Goal: Obtain resource: Obtain resource

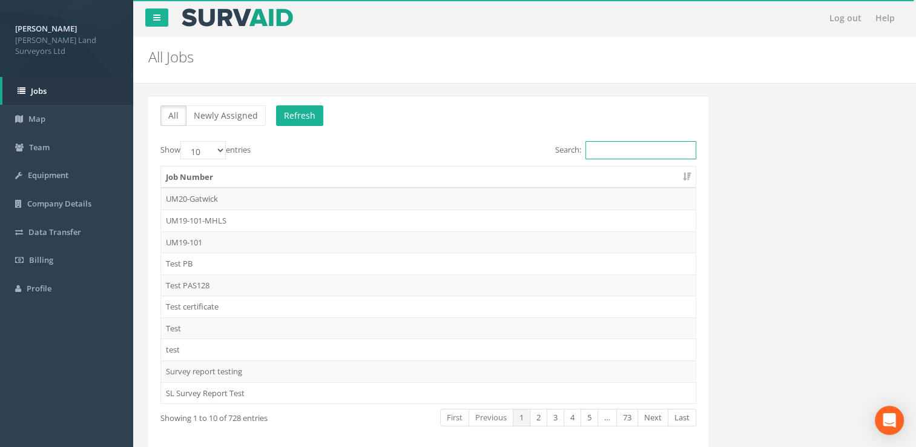
click at [635, 142] on input "Search:" at bounding box center [641, 150] width 111 height 18
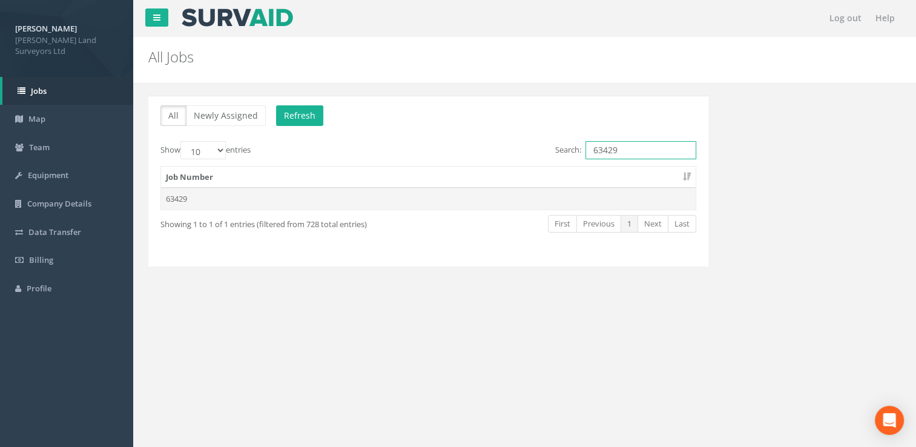
type input "63429"
click at [468, 199] on td "63429" at bounding box center [428, 199] width 535 height 22
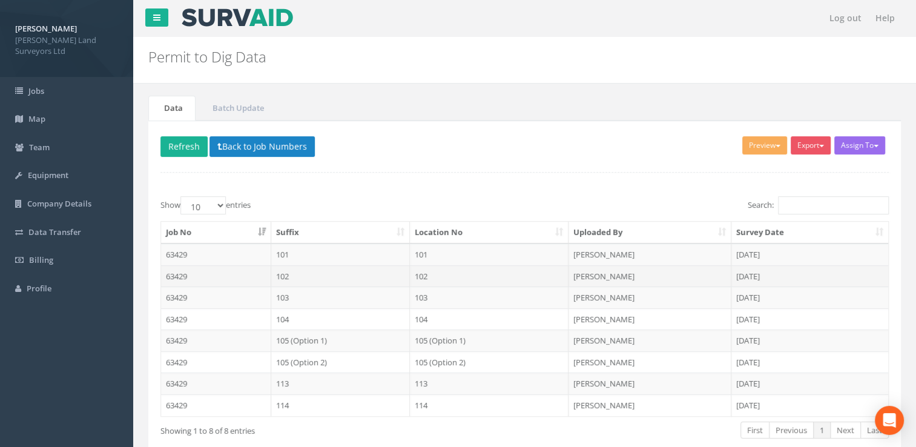
click at [313, 273] on td "102" at bounding box center [340, 276] width 139 height 22
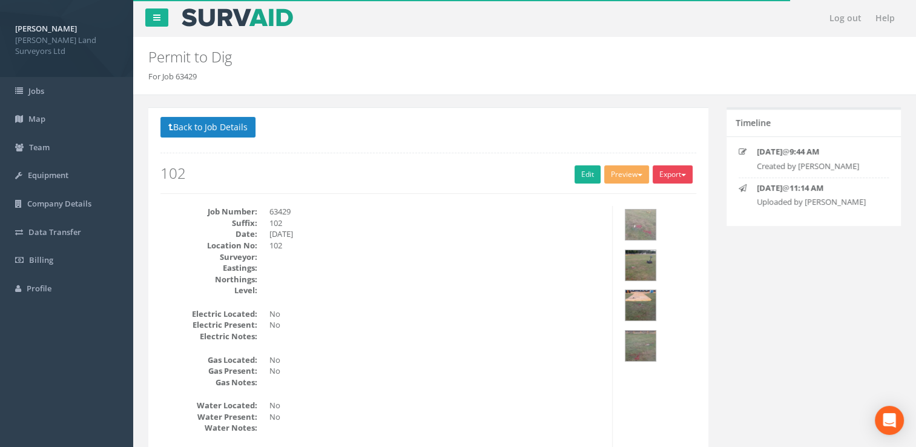
click at [675, 173] on button "Export" at bounding box center [673, 174] width 40 height 18
click at [639, 200] on link "MHLS Permit to Dig" at bounding box center [648, 199] width 92 height 19
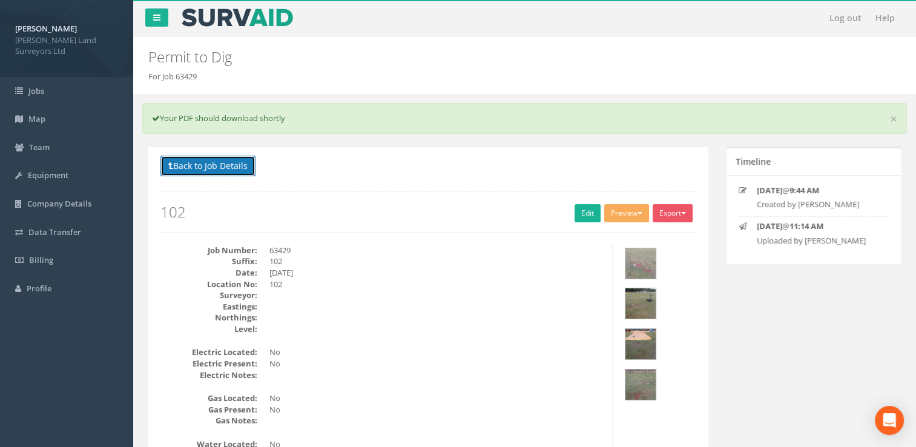
click at [220, 165] on button "Back to Job Details" at bounding box center [208, 166] width 95 height 21
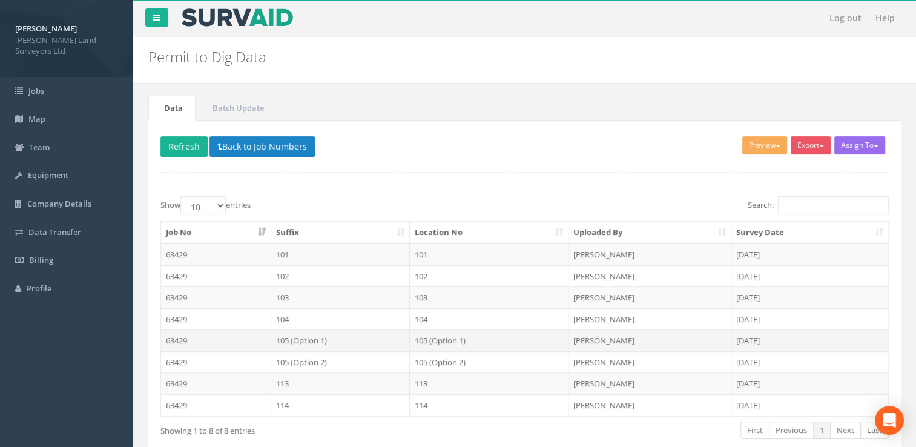
click at [436, 338] on td "105 (Option 1)" at bounding box center [489, 340] width 159 height 22
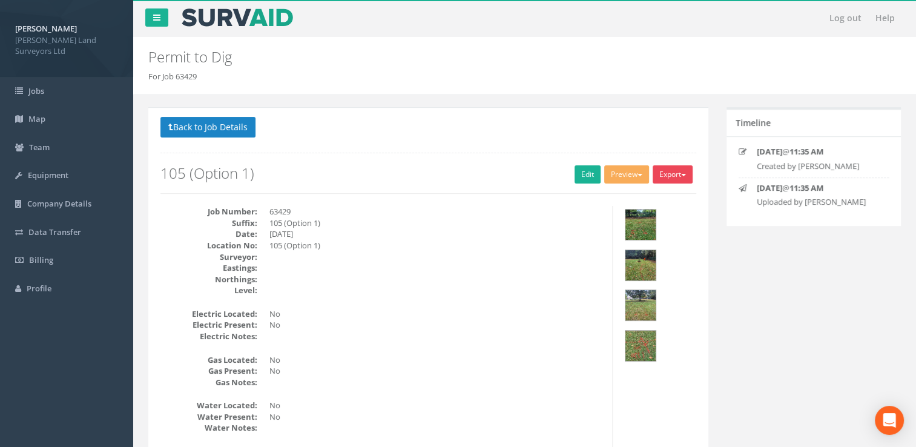
click at [680, 173] on button "Export" at bounding box center [673, 174] width 40 height 18
click at [646, 203] on link "MHLS Permit to Dig" at bounding box center [648, 199] width 92 height 19
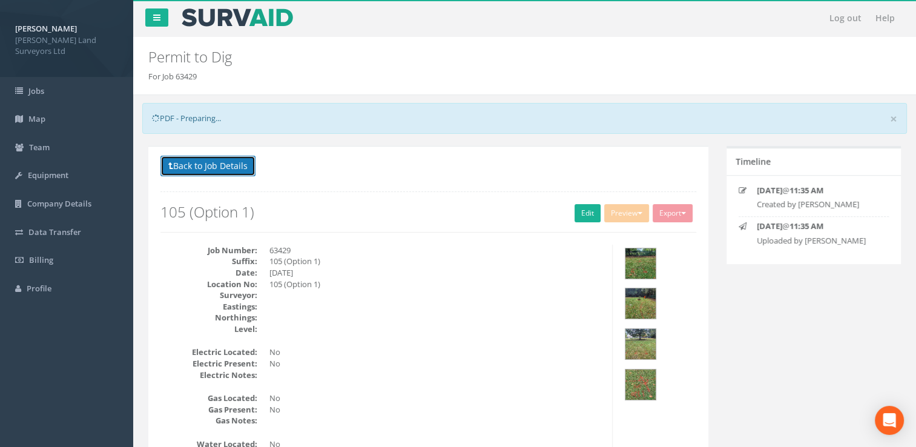
click at [187, 168] on button "Back to Job Details" at bounding box center [208, 166] width 95 height 21
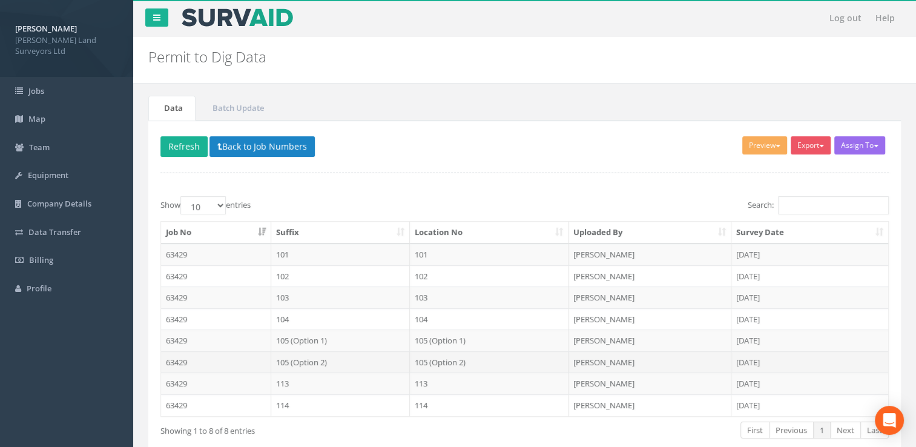
click at [346, 356] on td "105 (Option 2)" at bounding box center [340, 362] width 139 height 22
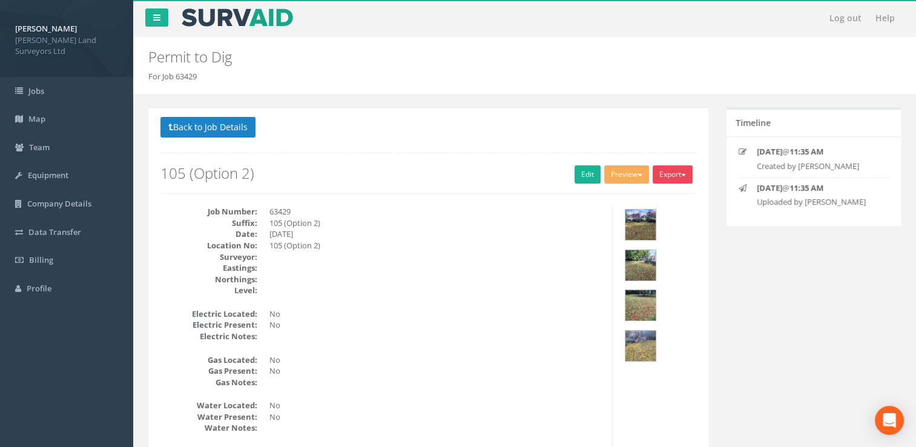
click at [687, 176] on button "Export" at bounding box center [673, 174] width 40 height 18
click at [652, 198] on link "MHLS Permit to Dig" at bounding box center [648, 199] width 92 height 19
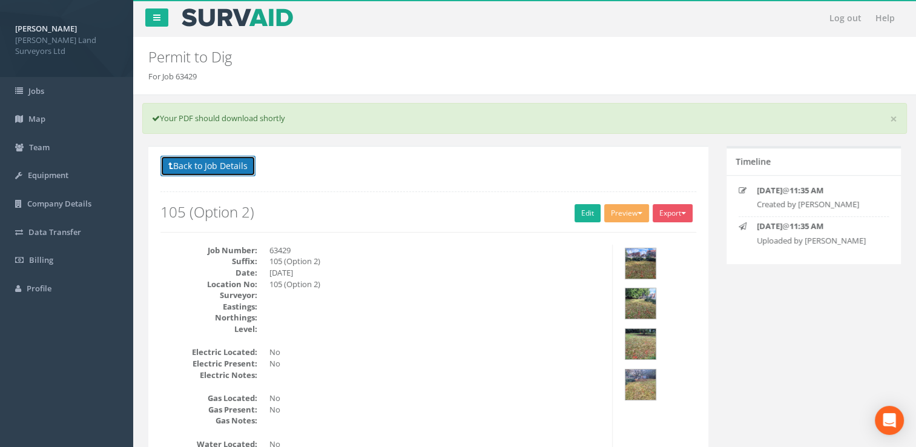
click at [207, 156] on button "Back to Job Details" at bounding box center [208, 166] width 95 height 21
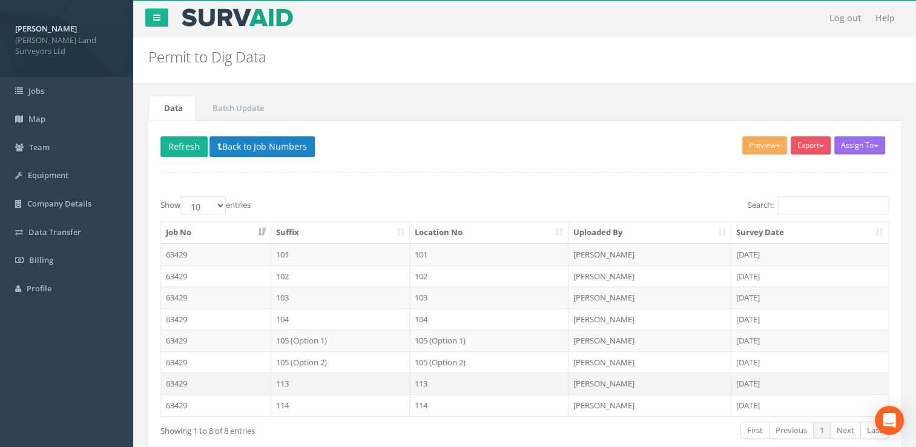
click at [314, 385] on td "113" at bounding box center [340, 383] width 139 height 22
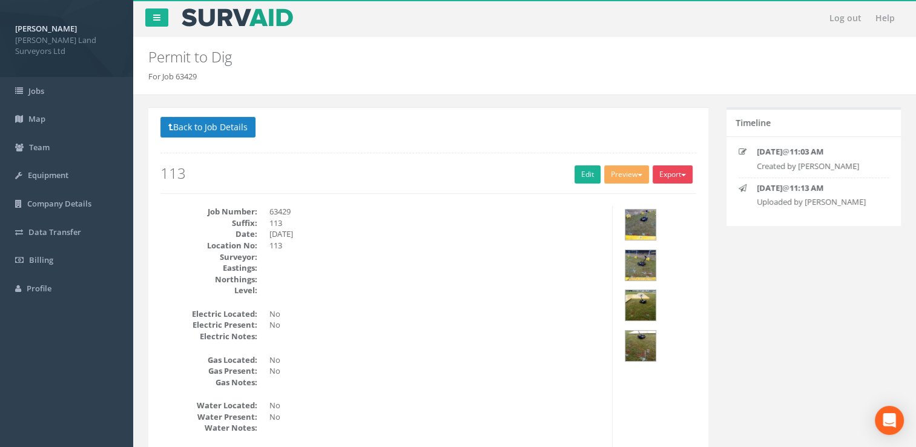
click at [685, 170] on button "Export" at bounding box center [673, 174] width 40 height 18
click at [657, 199] on link "MHLS Permit to Dig" at bounding box center [648, 199] width 92 height 19
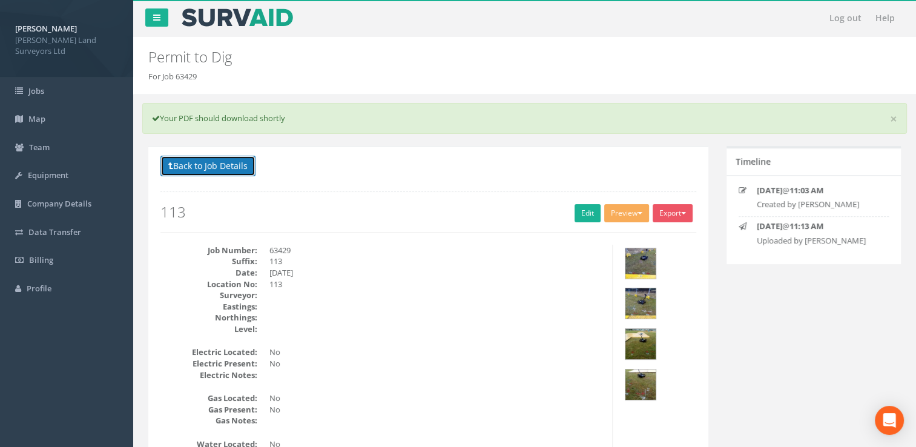
click at [210, 166] on button "Back to Job Details" at bounding box center [208, 166] width 95 height 21
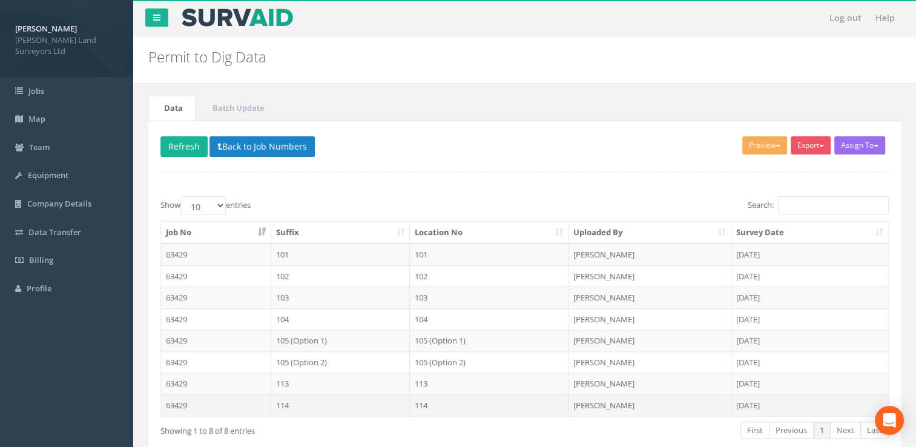
click at [434, 396] on td "114" at bounding box center [489, 405] width 159 height 22
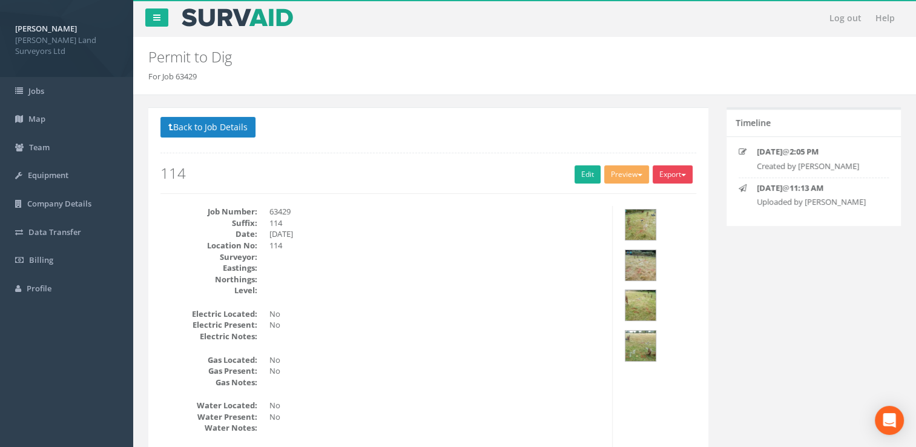
click at [664, 175] on button "Export" at bounding box center [673, 174] width 40 height 18
click at [651, 197] on link "MHLS Permit to Dig" at bounding box center [648, 199] width 92 height 19
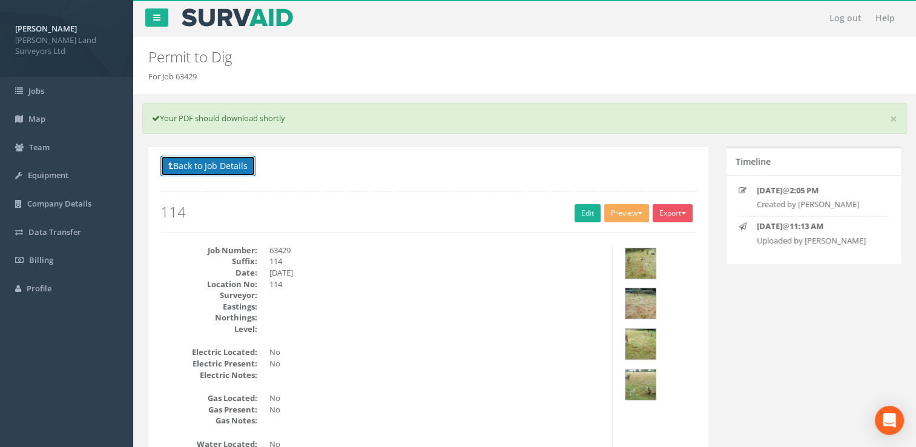
click at [223, 174] on button "Back to Job Details" at bounding box center [208, 166] width 95 height 21
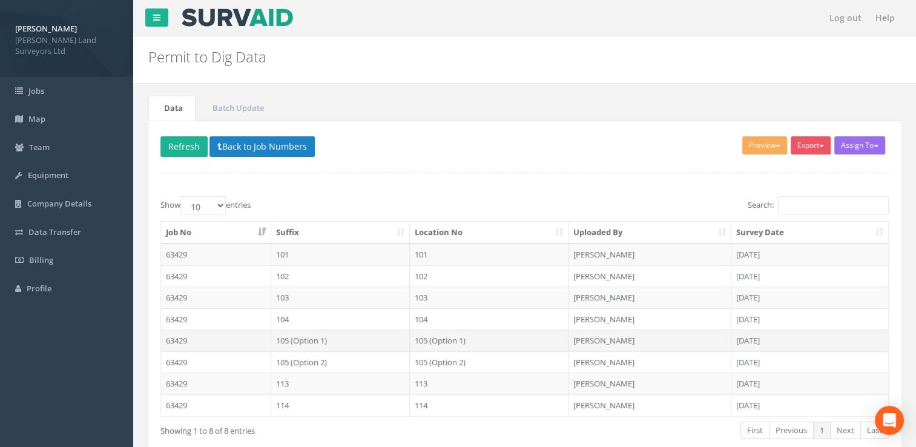
click at [332, 345] on td "105 (Option 1)" at bounding box center [340, 340] width 139 height 22
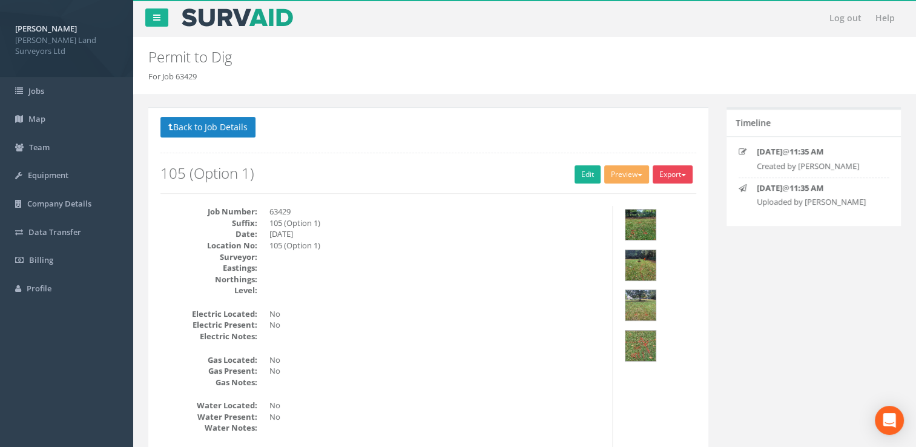
click at [673, 170] on button "Export" at bounding box center [673, 174] width 40 height 18
click at [659, 197] on link "MHLS Permit to Dig" at bounding box center [648, 199] width 92 height 19
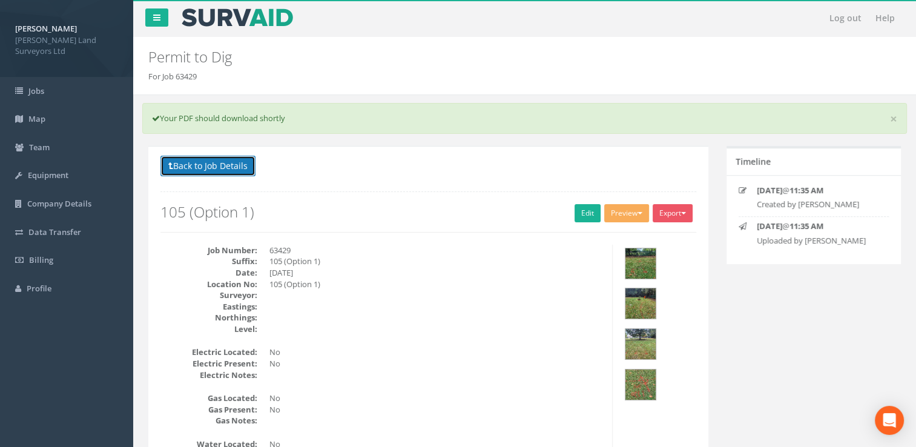
click at [220, 160] on button "Back to Job Details" at bounding box center [208, 166] width 95 height 21
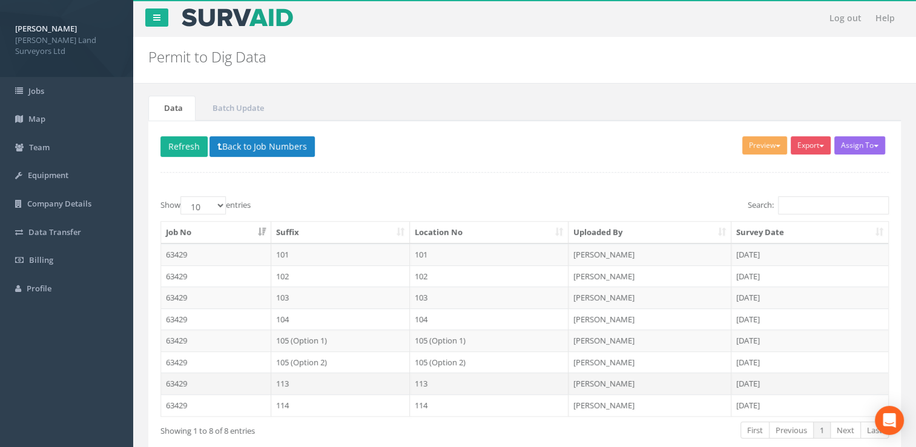
click at [390, 382] on td "113" at bounding box center [340, 383] width 139 height 22
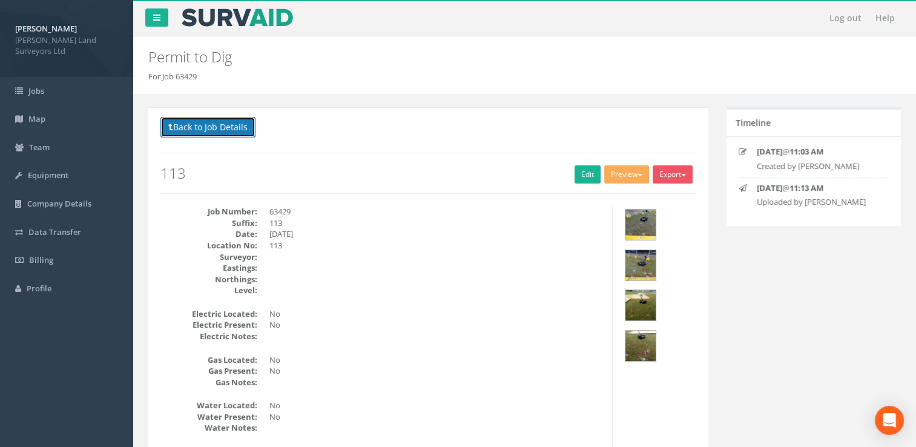
click at [176, 131] on button "Back to Job Details" at bounding box center [208, 127] width 95 height 21
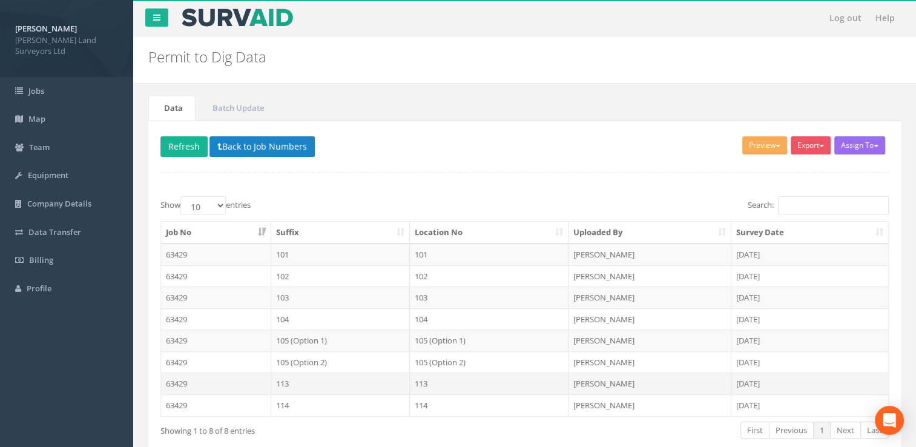
click at [372, 386] on td "113" at bounding box center [340, 383] width 139 height 22
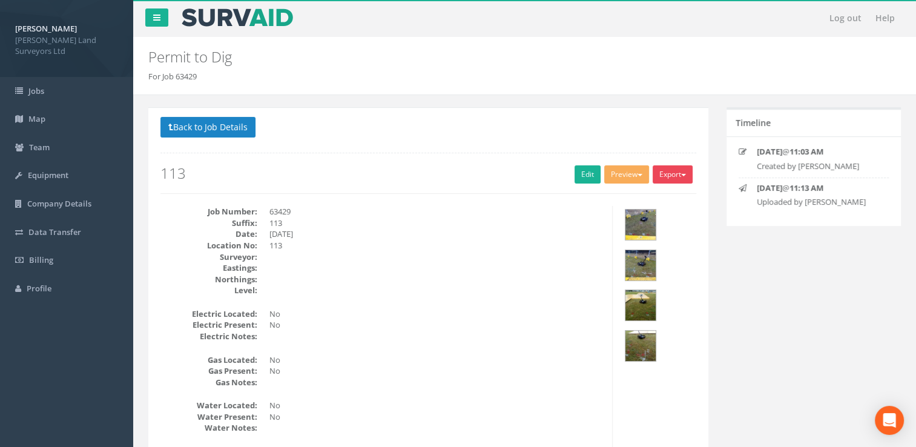
click at [675, 168] on button "Export" at bounding box center [673, 174] width 40 height 18
click at [657, 199] on link "MHLS Permit to Dig" at bounding box center [648, 199] width 92 height 19
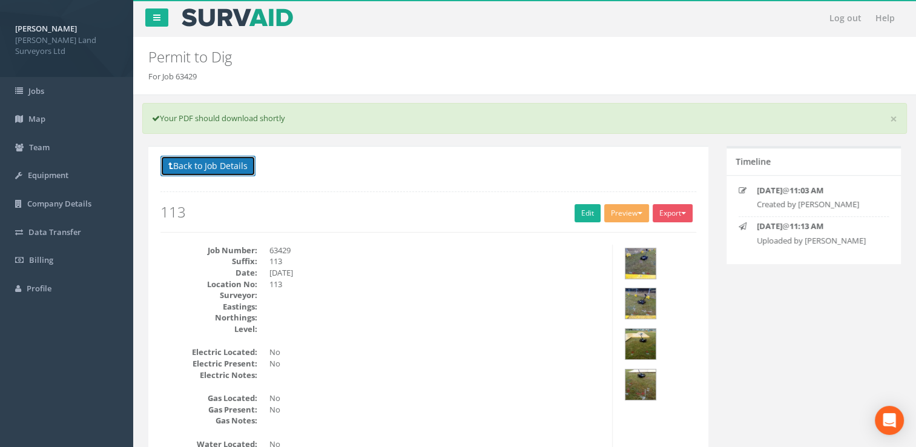
click at [237, 171] on button "Back to Job Details" at bounding box center [208, 166] width 95 height 21
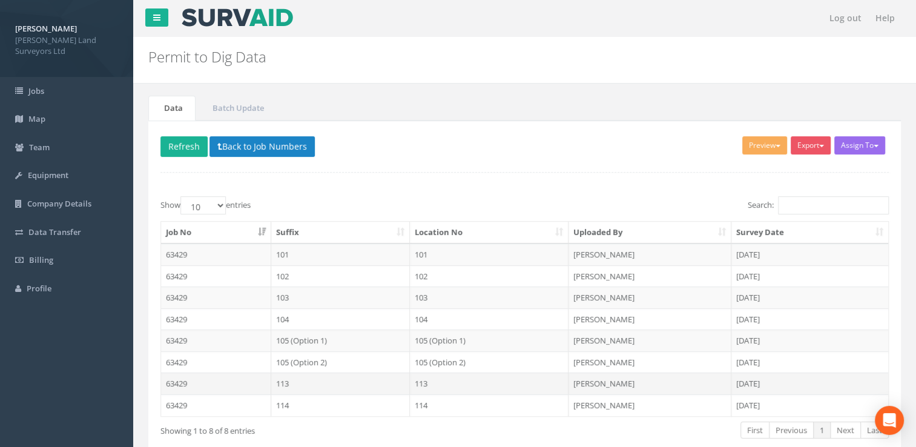
click at [429, 385] on td "113" at bounding box center [489, 383] width 159 height 22
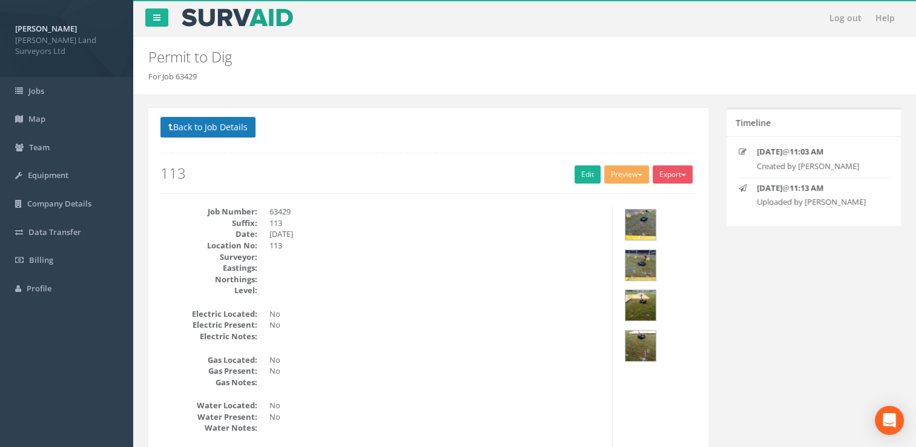
click at [208, 137] on p "Back to Job Details" at bounding box center [429, 129] width 536 height 24
click at [204, 130] on button "Back to Job Details" at bounding box center [208, 127] width 95 height 21
